Goal: Task Accomplishment & Management: Complete application form

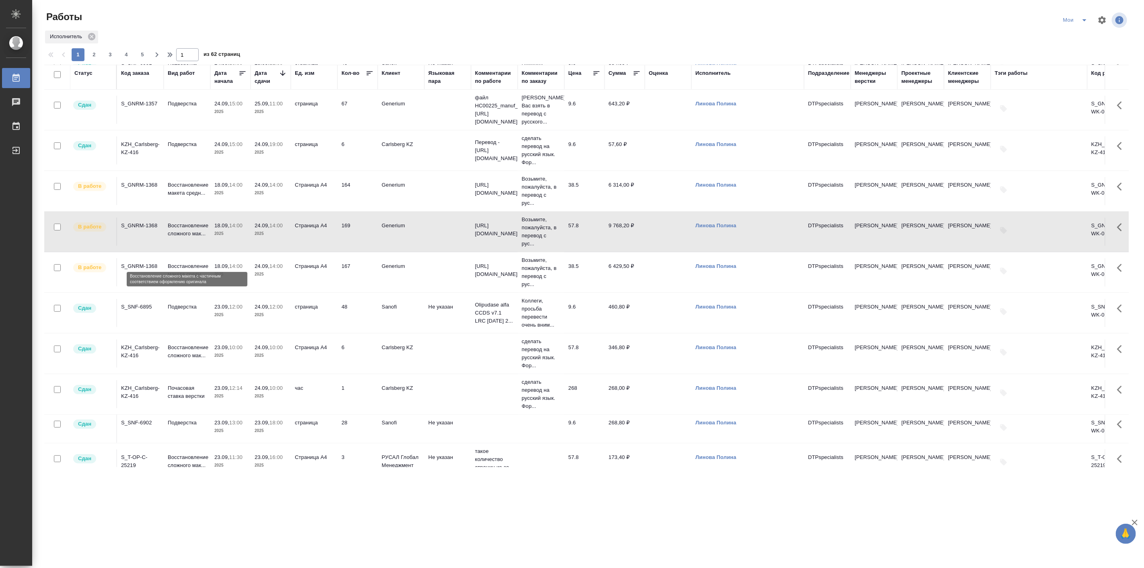
scroll to position [223, 0]
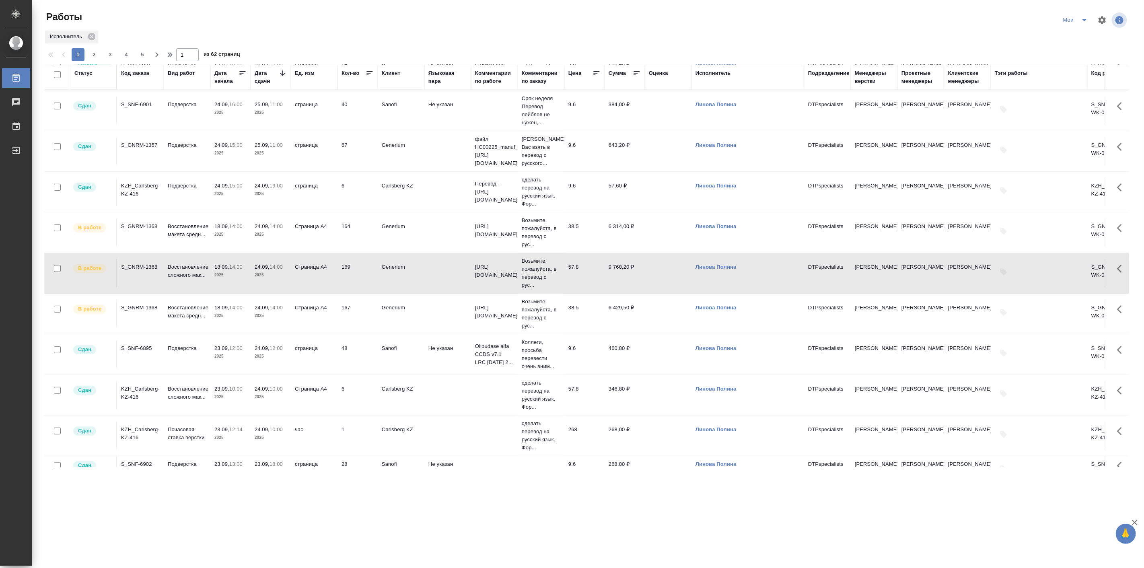
click at [238, 155] on p "2025" at bounding box center [230, 153] width 32 height 8
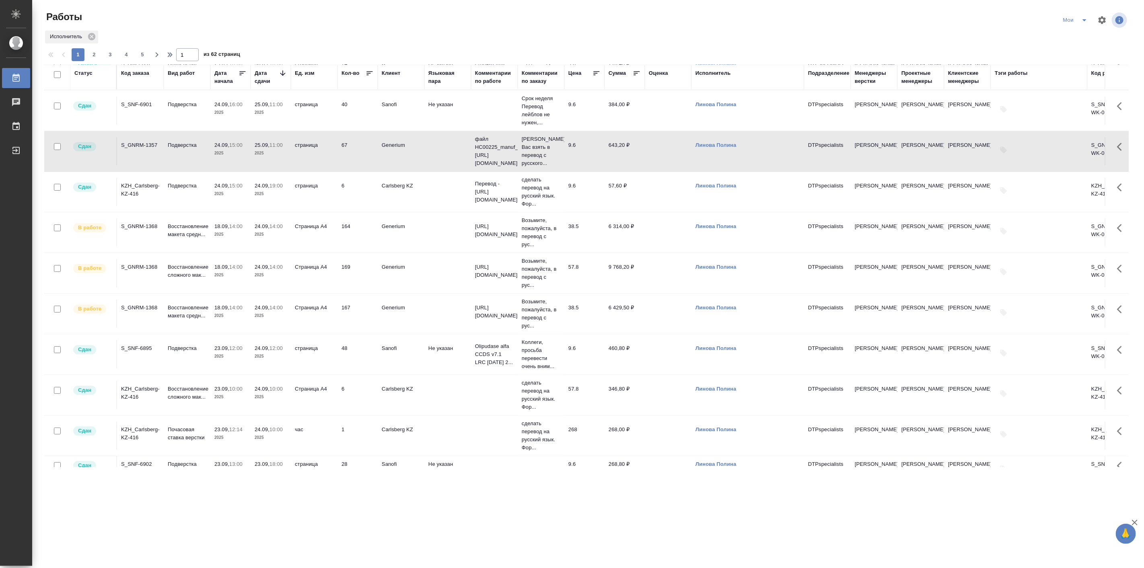
click at [238, 155] on p "2025" at bounding box center [230, 153] width 32 height 8
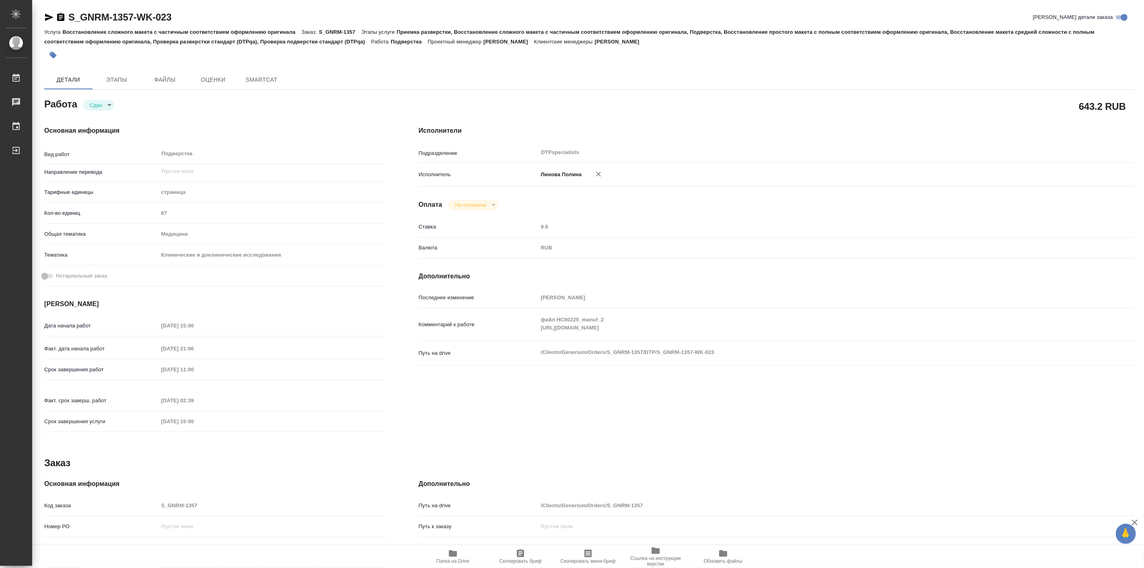
type textarea "x"
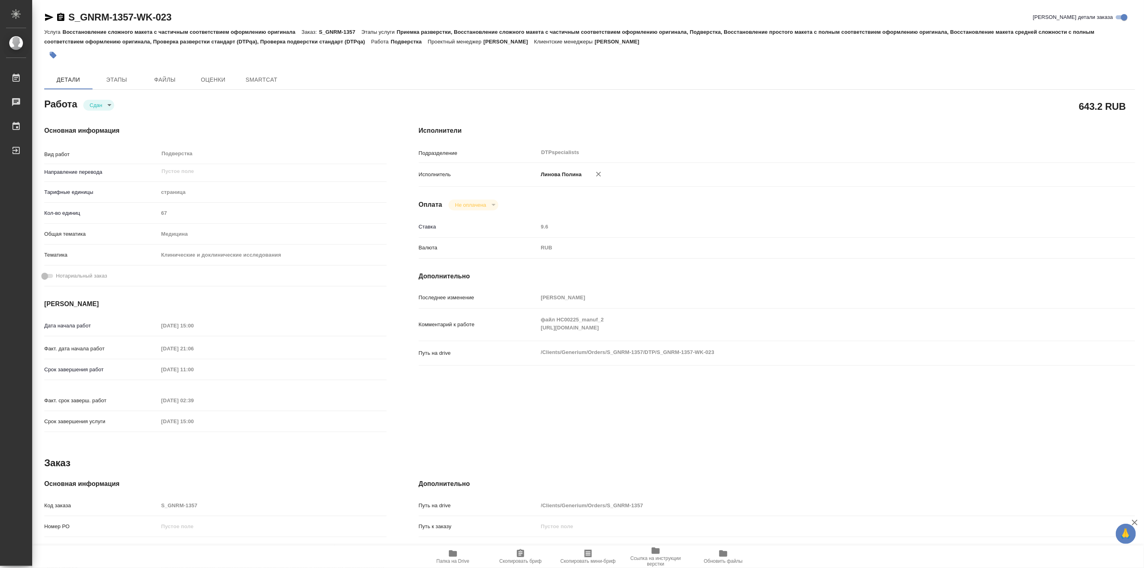
type textarea "x"
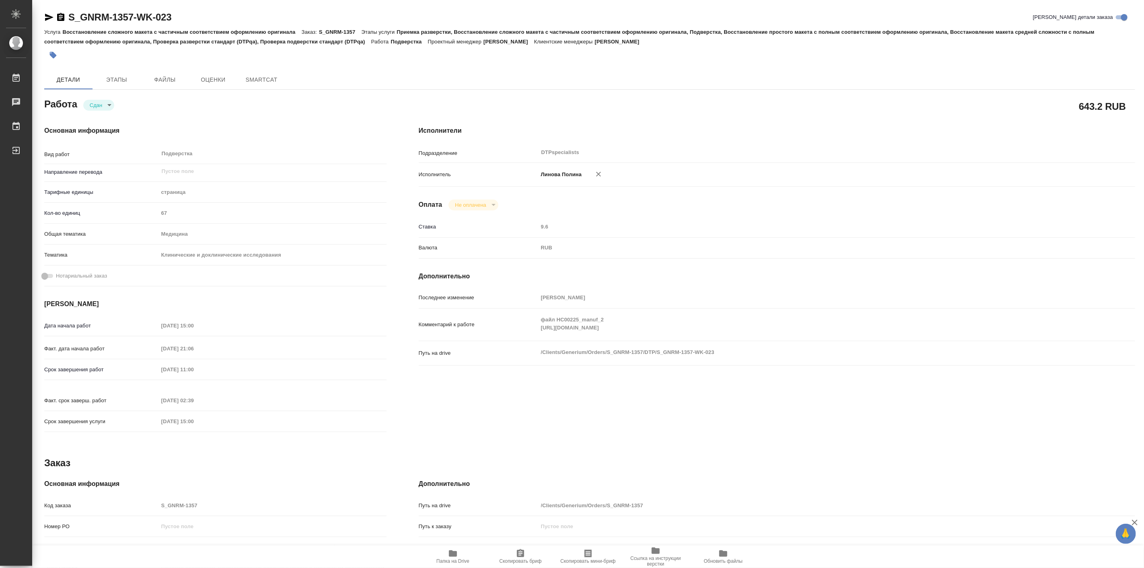
type textarea "x"
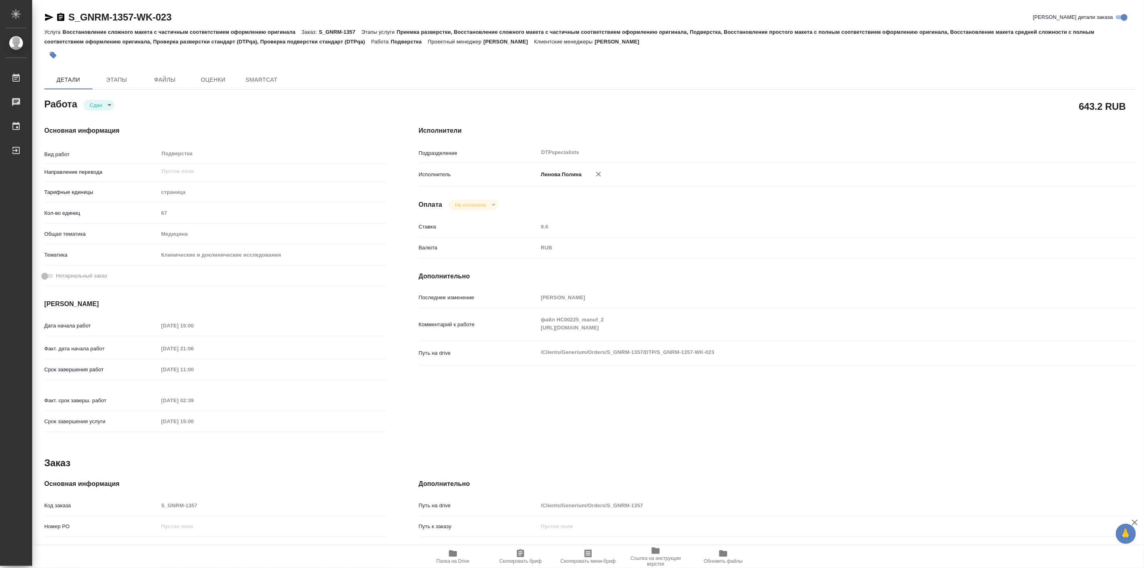
type textarea "x"
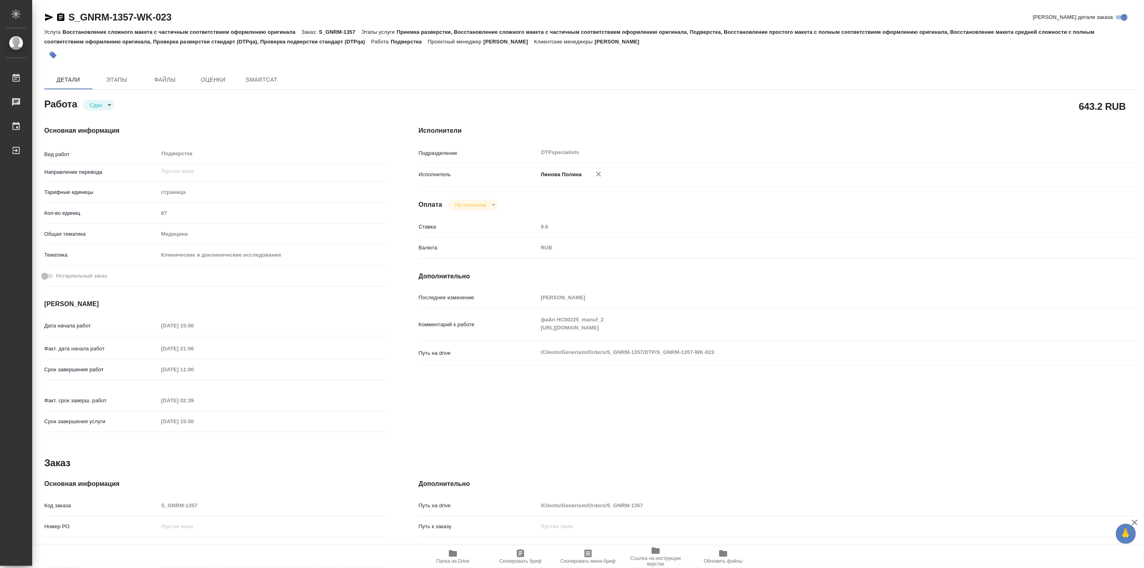
type textarea "x"
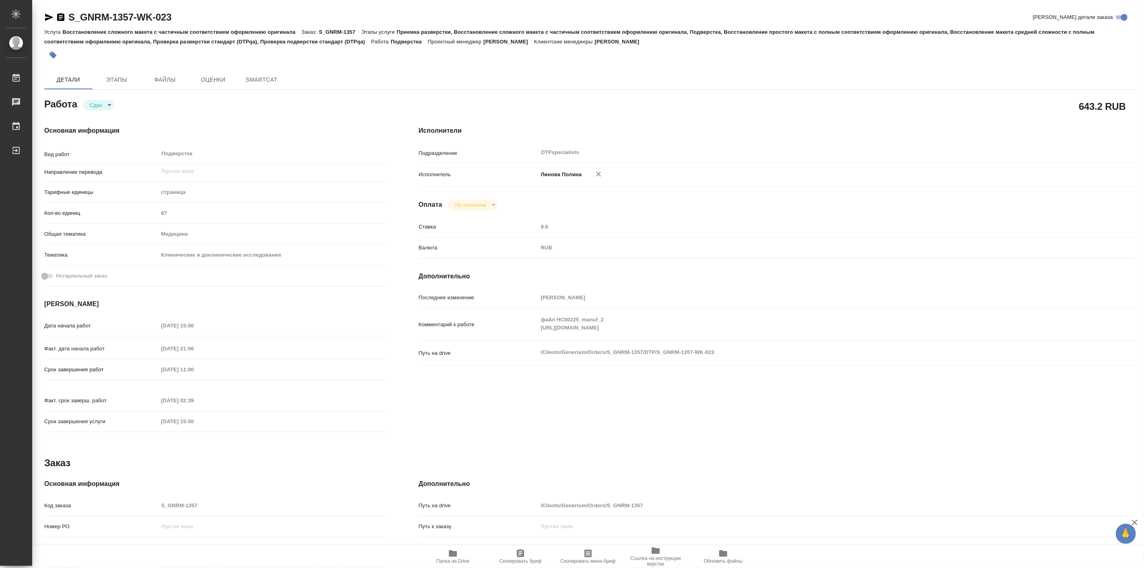
type textarea "x"
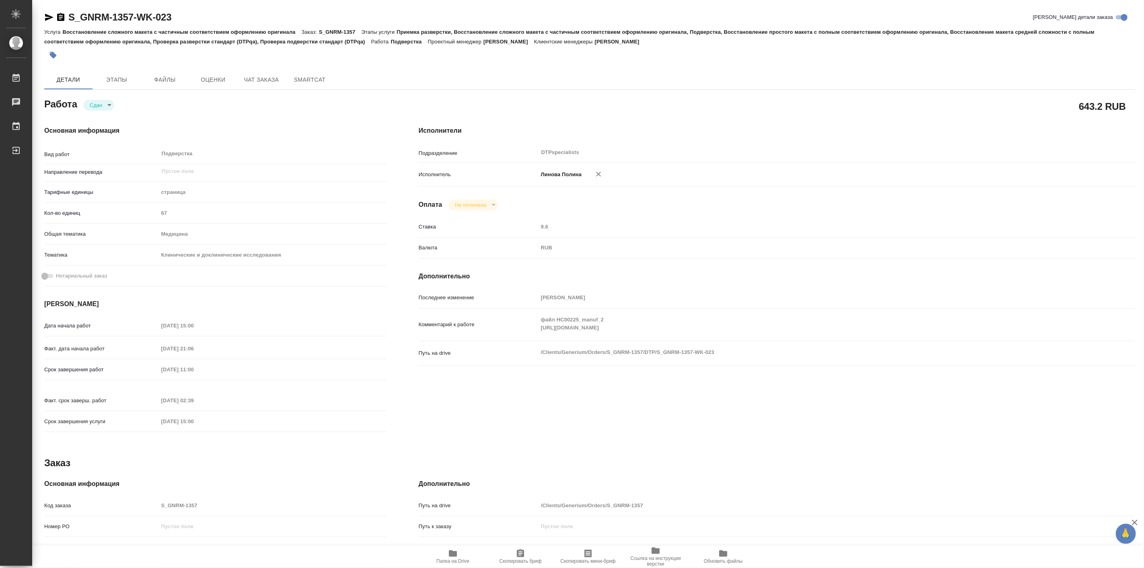
type textarea "x"
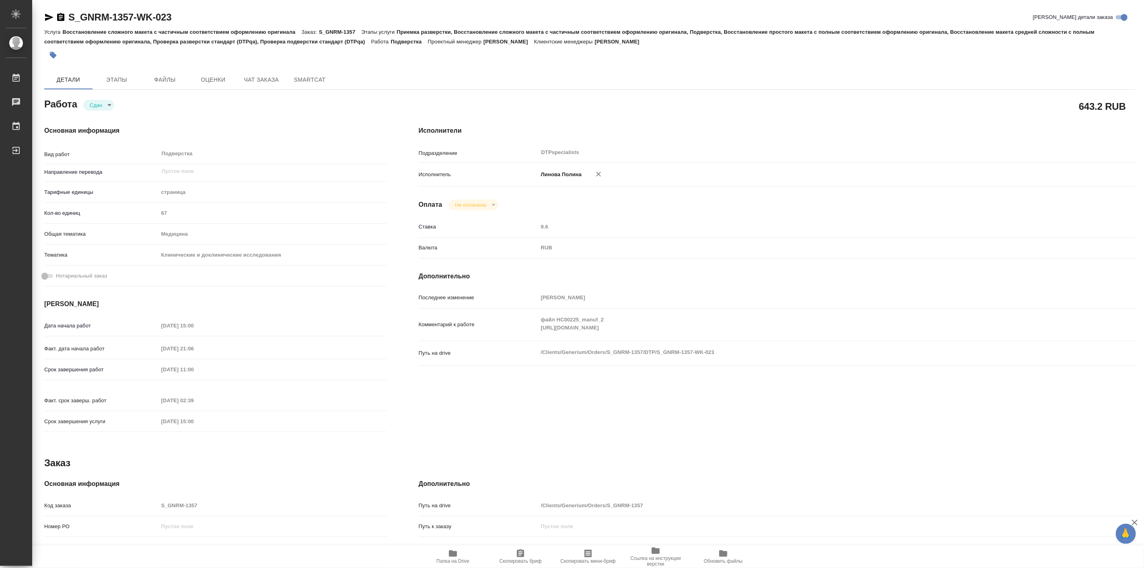
type textarea "x"
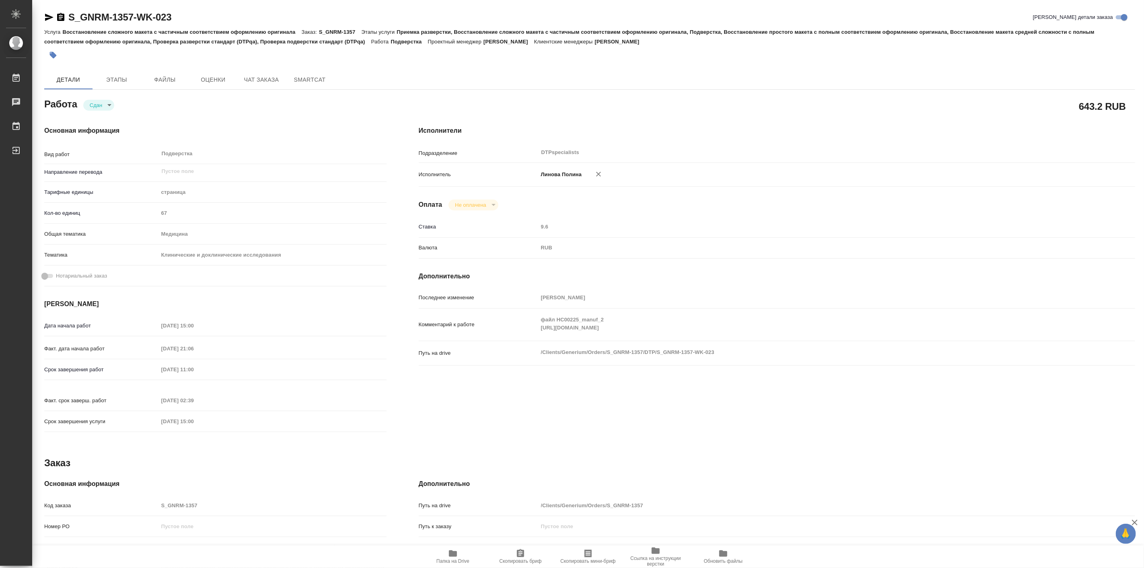
type textarea "x"
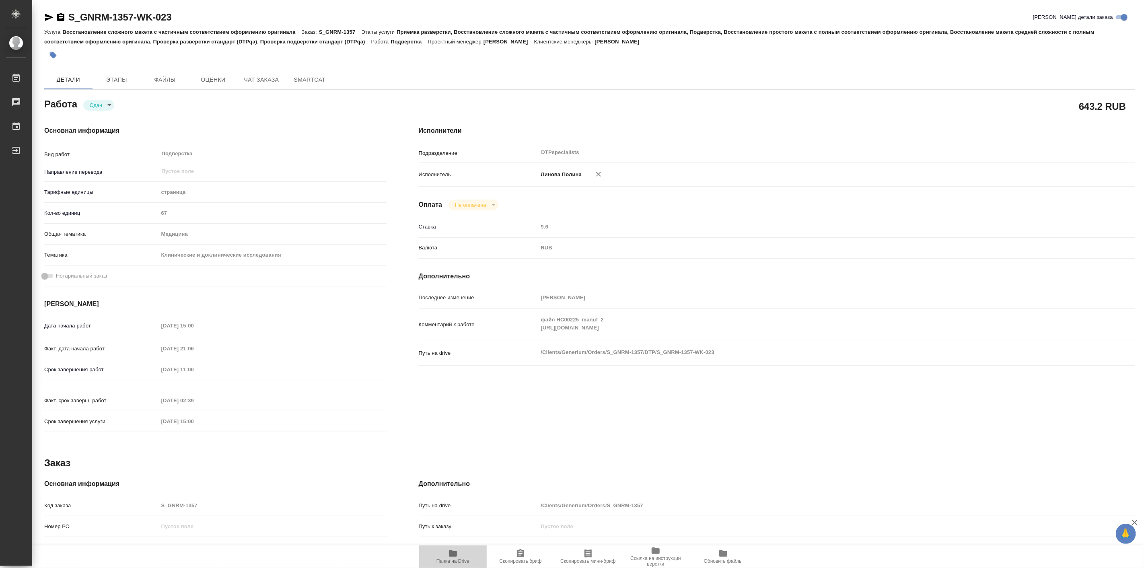
drag, startPoint x: 612, startPoint y: 328, endPoint x: 453, endPoint y: 559, distance: 281.0
click at [453, 559] on span "Папка на Drive" at bounding box center [453, 562] width 33 height 6
click at [122, 80] on span "Этапы" at bounding box center [116, 80] width 39 height 10
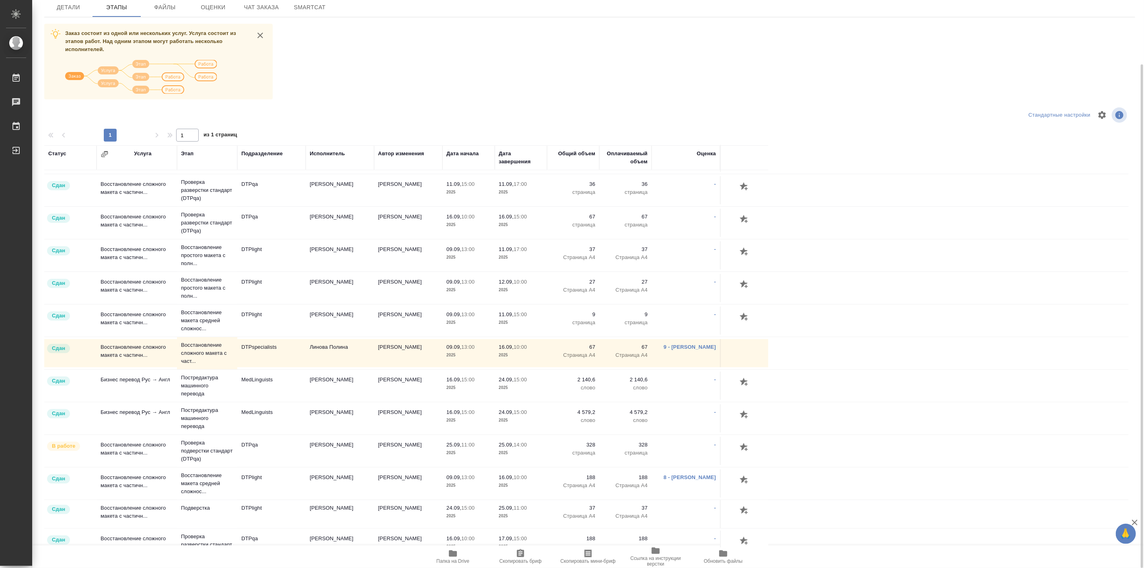
scroll to position [149, 0]
